Goal: Task Accomplishment & Management: Use online tool/utility

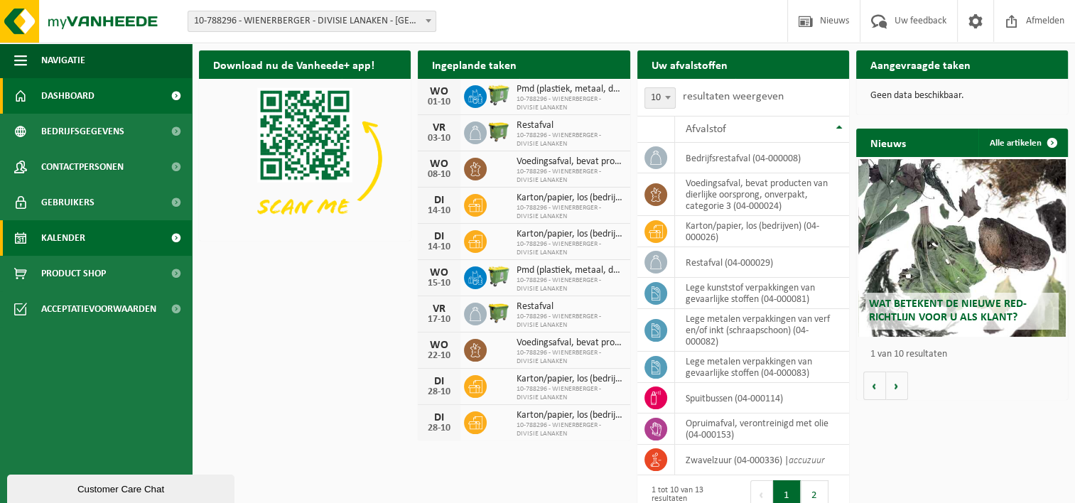
click at [176, 228] on span at bounding box center [176, 238] width 32 height 36
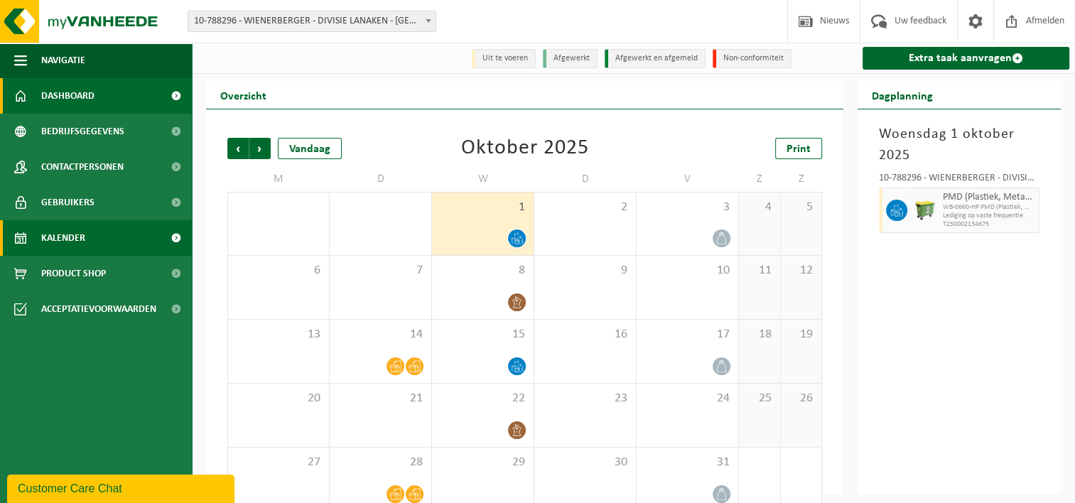
click at [114, 104] on link "Dashboard" at bounding box center [96, 96] width 192 height 36
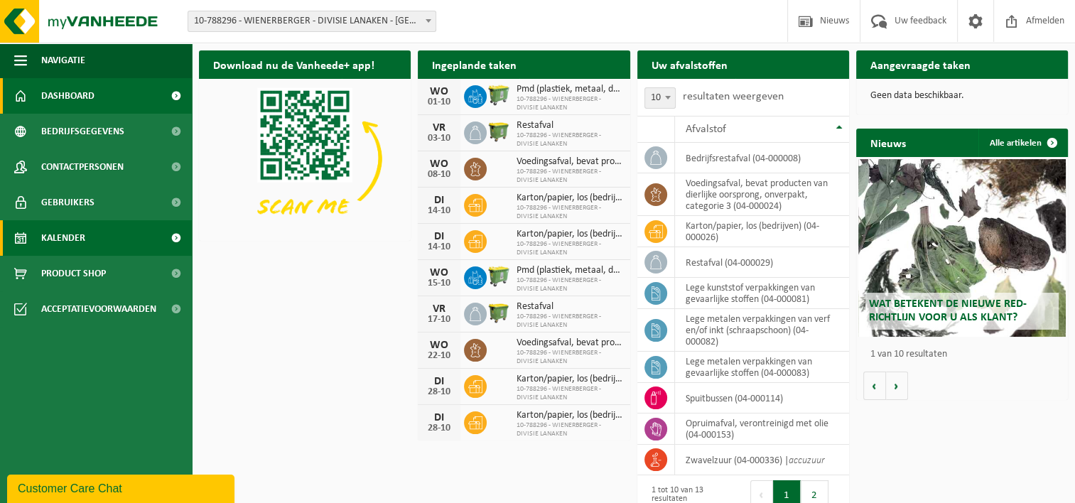
click at [97, 232] on link "Kalender" at bounding box center [96, 238] width 192 height 36
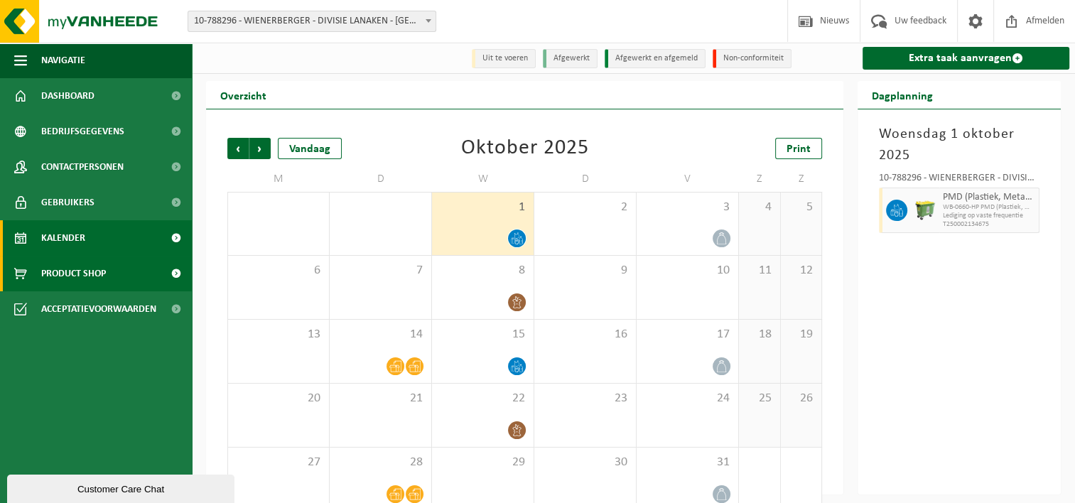
click at [65, 268] on span "Product Shop" at bounding box center [73, 274] width 65 height 36
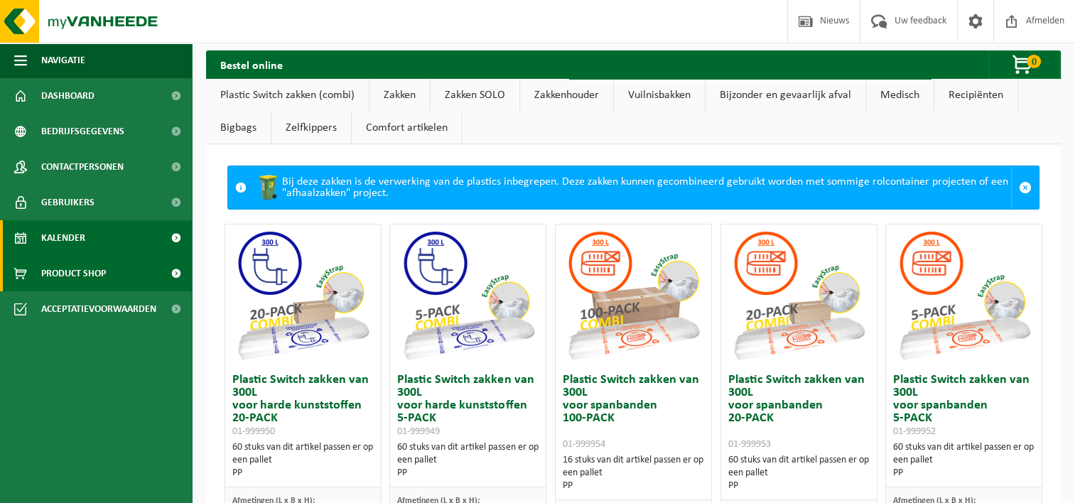
click at [88, 232] on link "Kalender" at bounding box center [96, 238] width 192 height 36
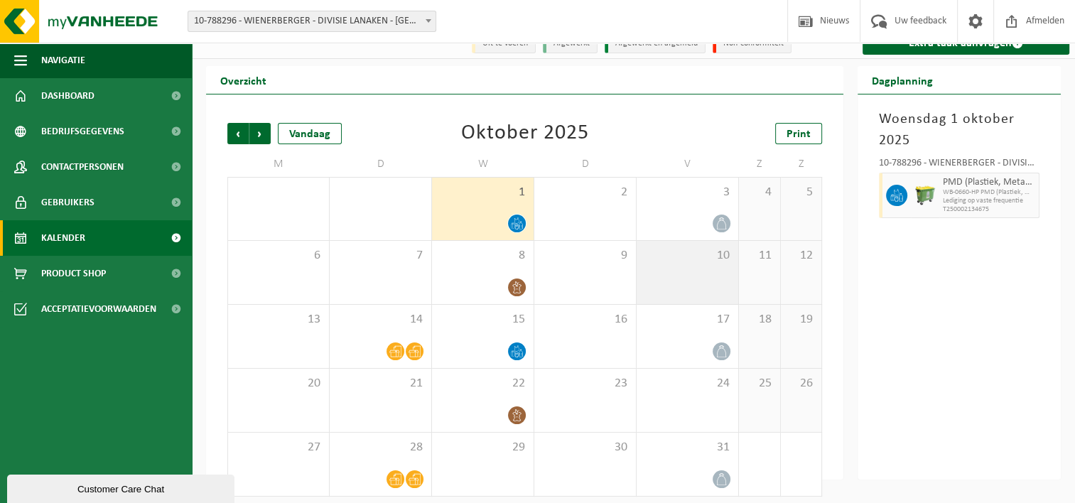
scroll to position [23, 0]
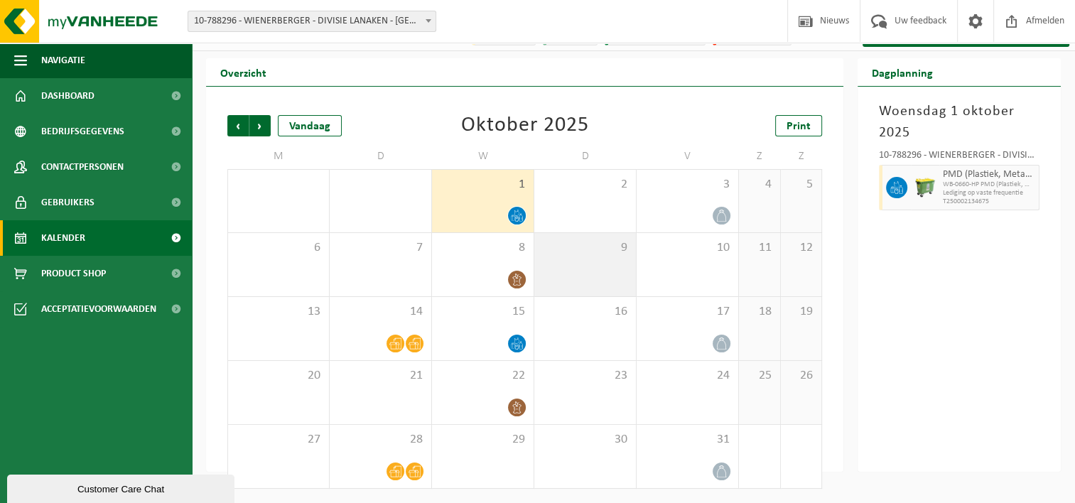
click at [580, 259] on div "9" at bounding box center [585, 264] width 102 height 63
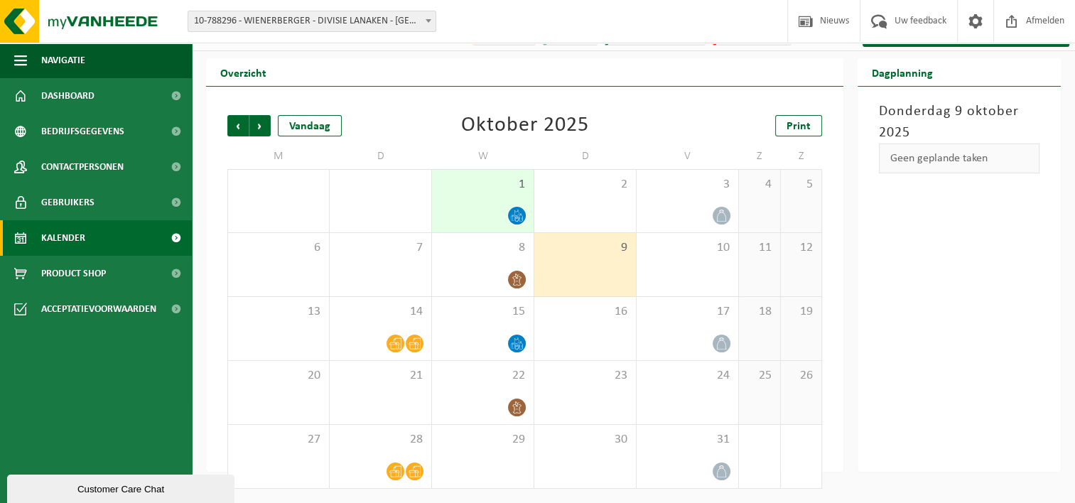
click at [937, 170] on div "Geen geplande taken" at bounding box center [959, 158] width 161 height 30
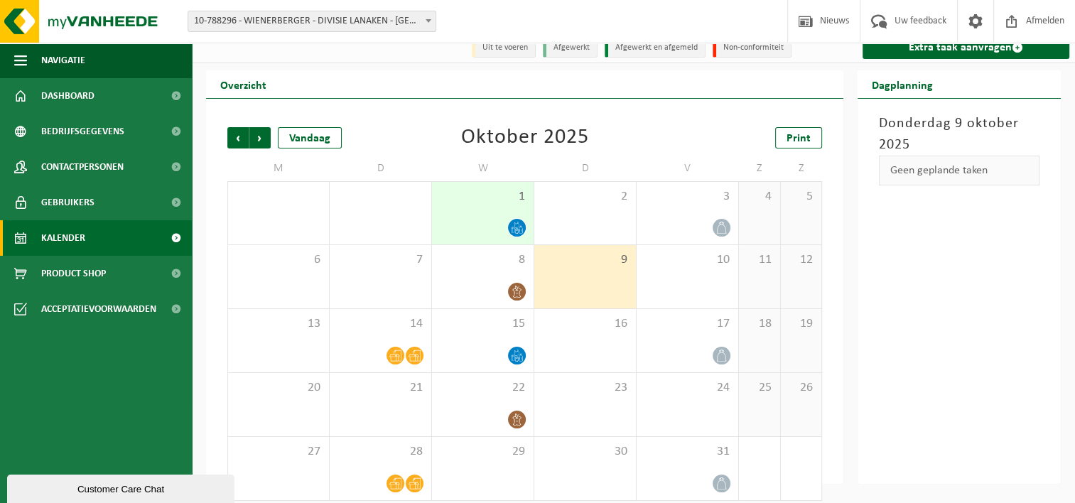
scroll to position [0, 0]
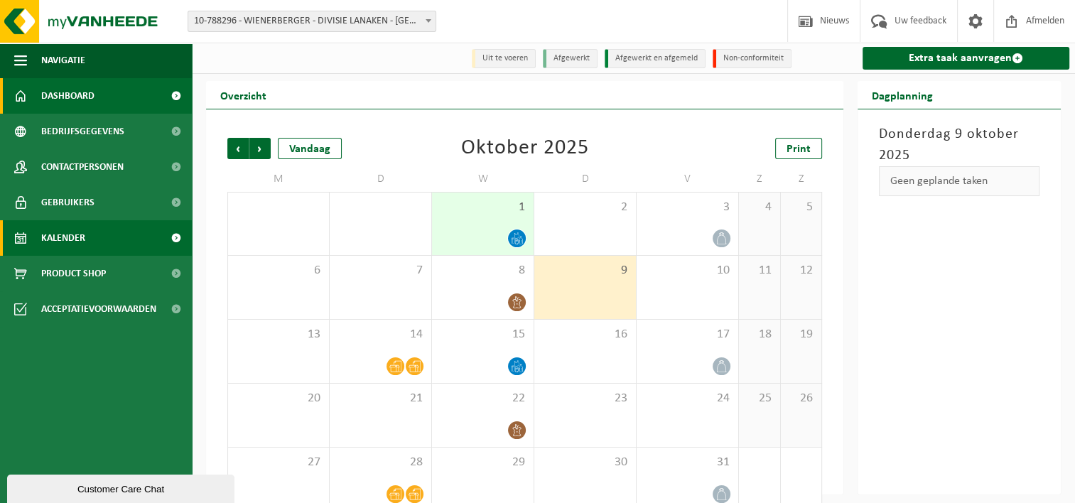
click at [84, 98] on span "Dashboard" at bounding box center [67, 96] width 53 height 36
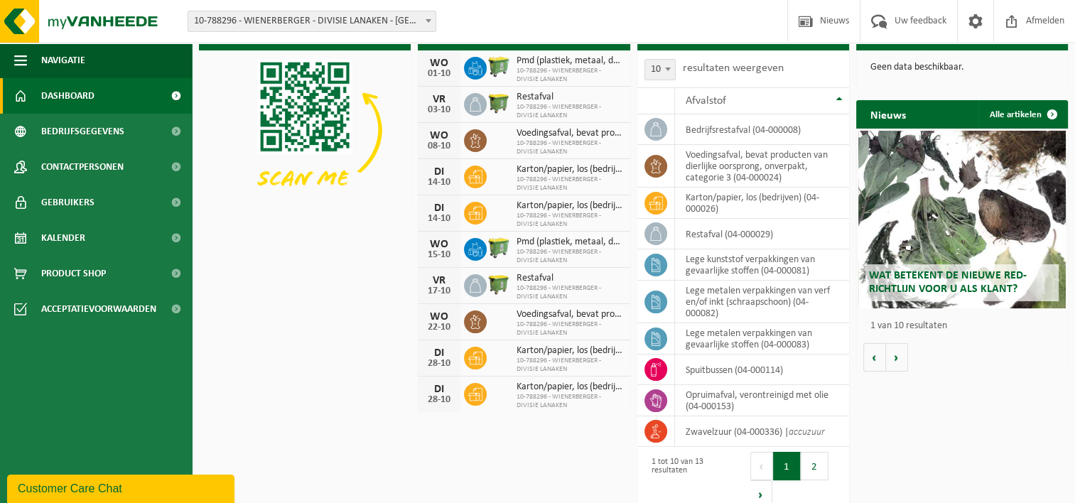
scroll to position [45, 0]
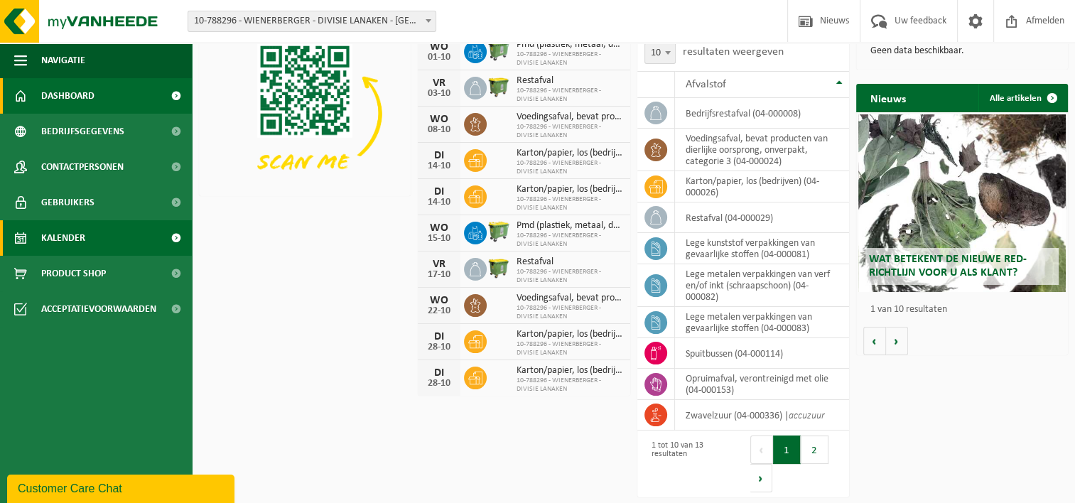
click at [92, 245] on link "Kalender" at bounding box center [96, 238] width 192 height 36
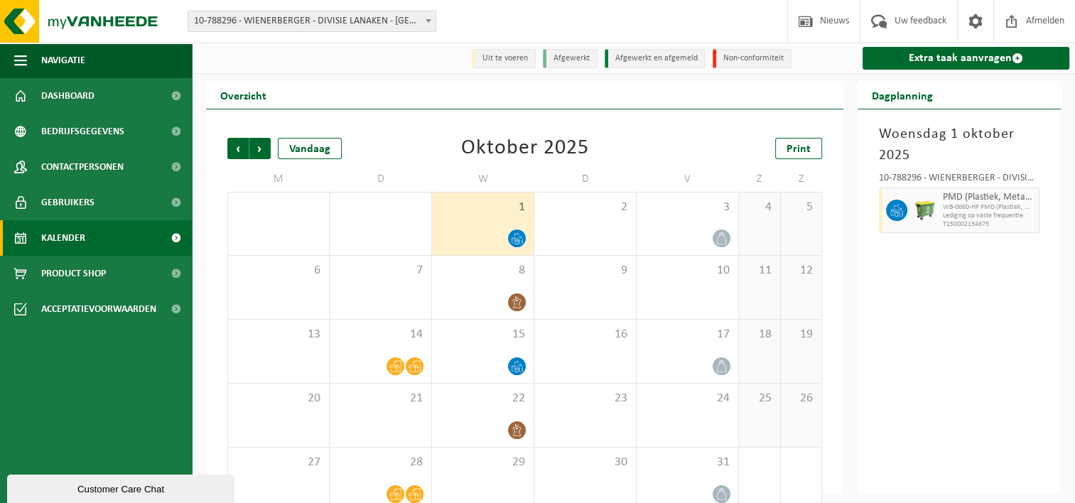
click at [944, 140] on h3 "Woensdag 1 oktober 2025" at bounding box center [959, 145] width 161 height 43
click at [962, 57] on link "Extra taak aanvragen" at bounding box center [965, 58] width 207 height 23
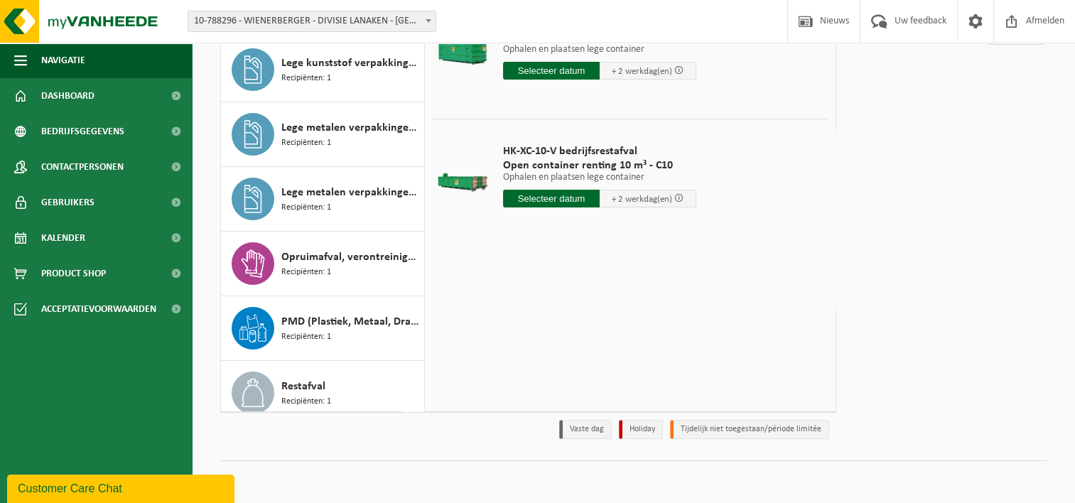
scroll to position [57, 0]
